Goal: Information Seeking & Learning: Learn about a topic

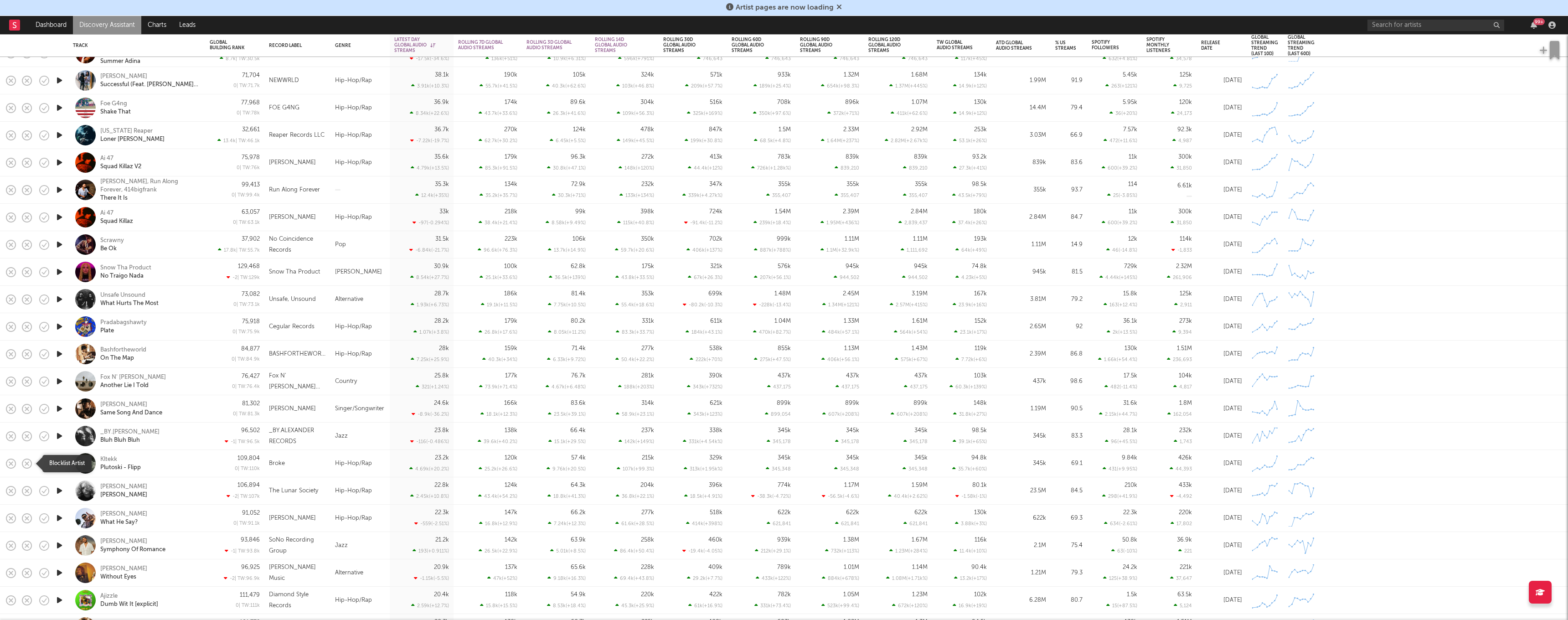
click at [26, 467] on icon "button" at bounding box center [27, 464] width 13 height 13
click at [57, 491] on icon "button" at bounding box center [60, 491] width 10 height 11
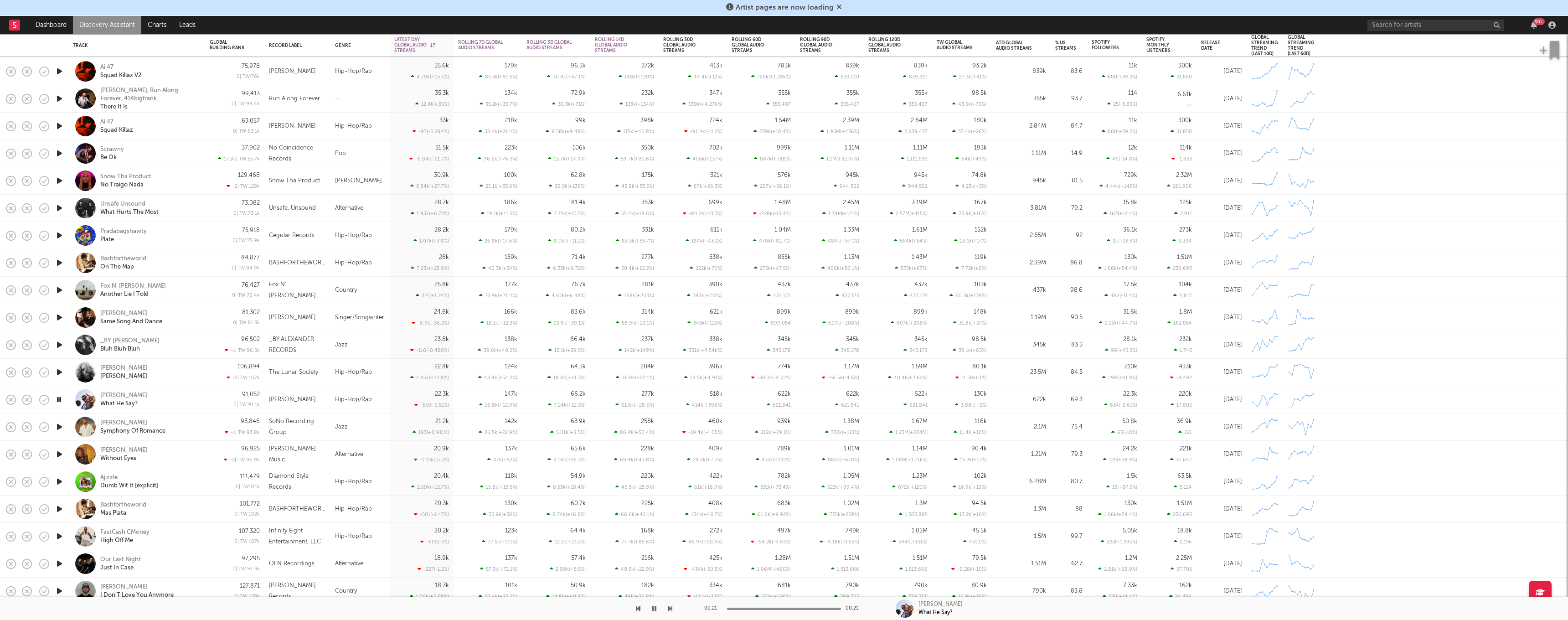
click at [59, 455] on icon "button" at bounding box center [60, 454] width 10 height 11
click at [59, 455] on icon "button" at bounding box center [59, 454] width 9 height 11
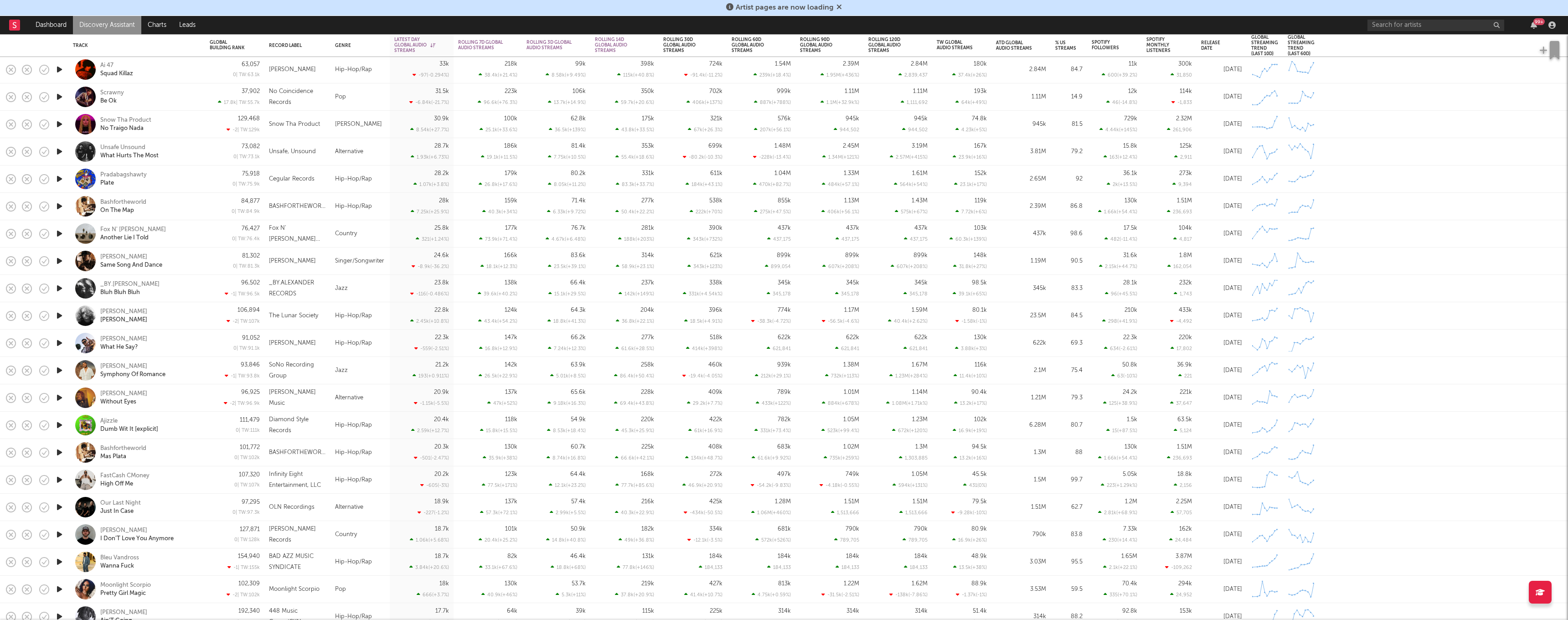
click at [56, 507] on icon "button" at bounding box center [60, 507] width 10 height 11
click at [56, 507] on icon "button" at bounding box center [59, 507] width 9 height 11
click at [26, 456] on icon "button" at bounding box center [27, 452] width 13 height 13
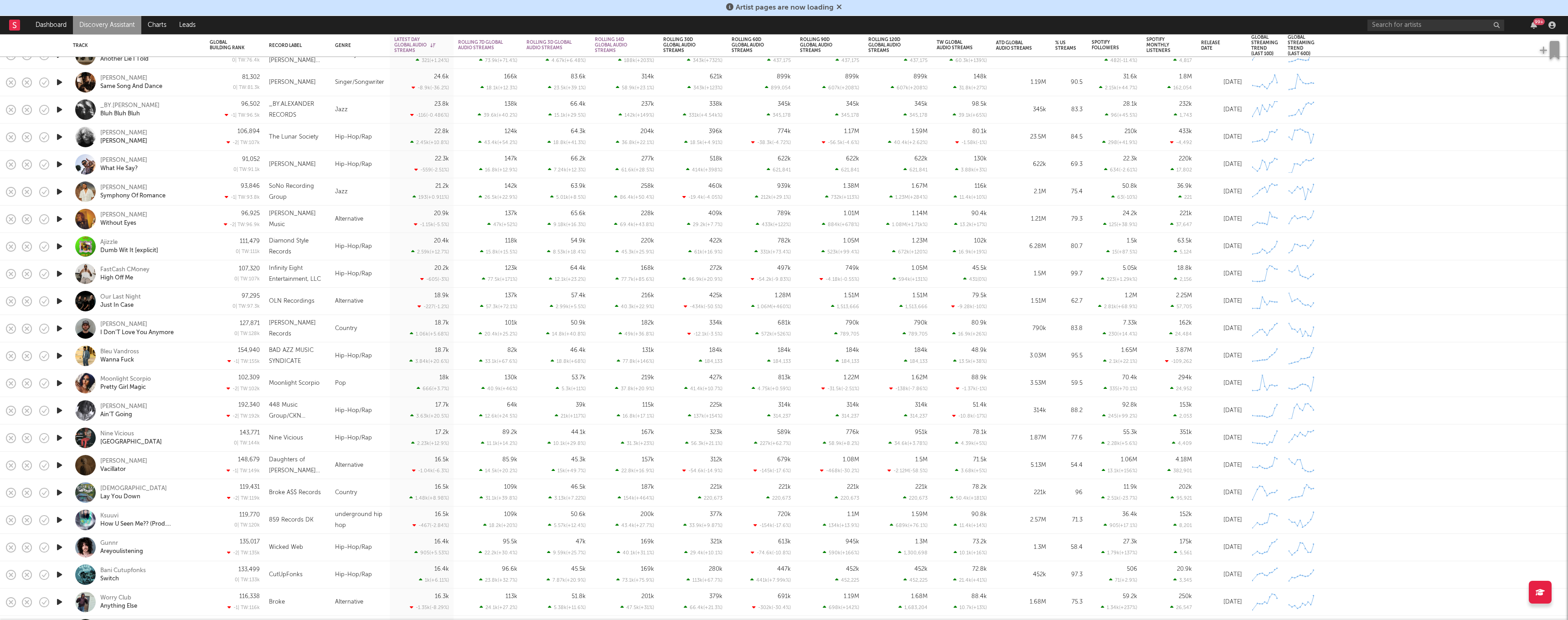
click at [62, 520] on icon "button" at bounding box center [60, 520] width 10 height 11
click at [60, 523] on icon "button" at bounding box center [59, 520] width 9 height 11
